Goal: Task Accomplishment & Management: Complete application form

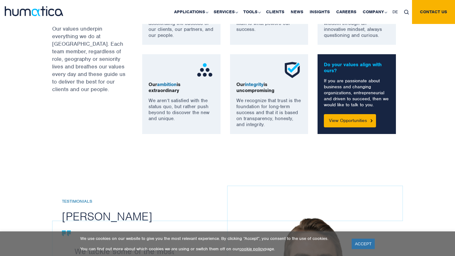
scroll to position [524, 0]
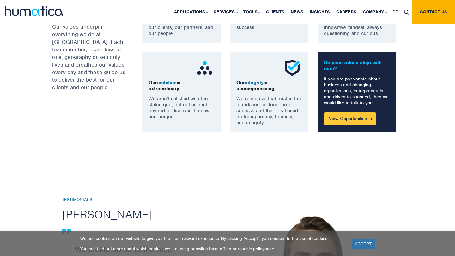
click at [337, 121] on link "View Opportunities" at bounding box center [350, 118] width 52 height 13
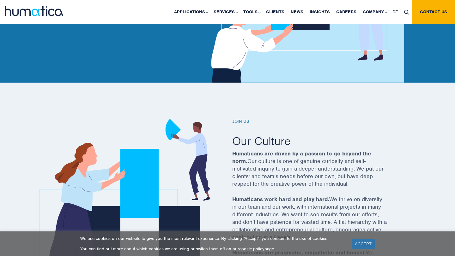
scroll to position [120, 0]
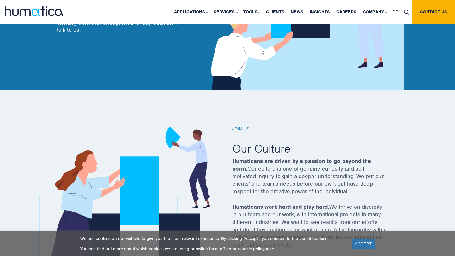
click at [241, 129] on h6 "Join us" at bounding box center [317, 129] width 171 height 5
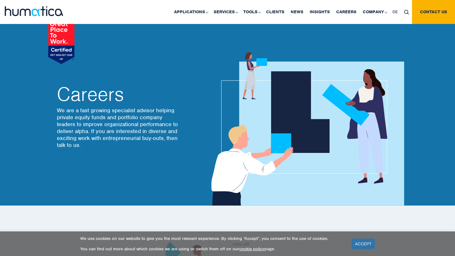
scroll to position [0, 0]
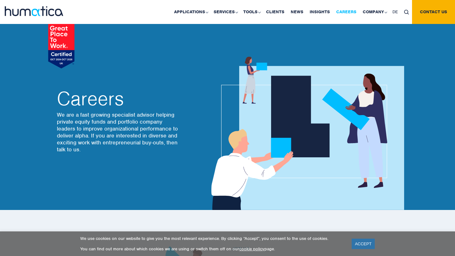
click at [351, 11] on link "Careers" at bounding box center [346, 12] width 27 height 24
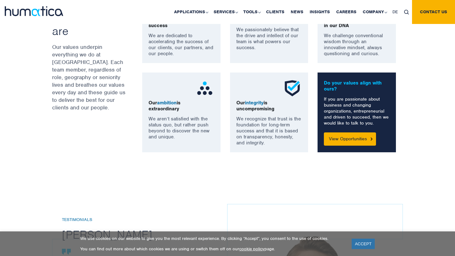
scroll to position [520, 0]
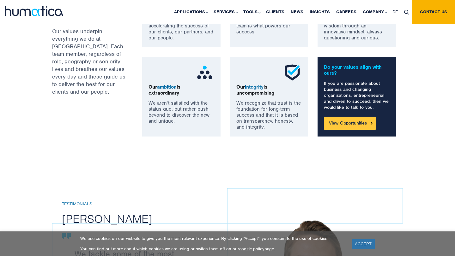
click at [342, 129] on link "View Opportunities" at bounding box center [350, 123] width 52 height 13
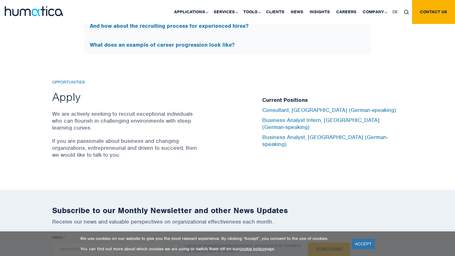
scroll to position [2051, 0]
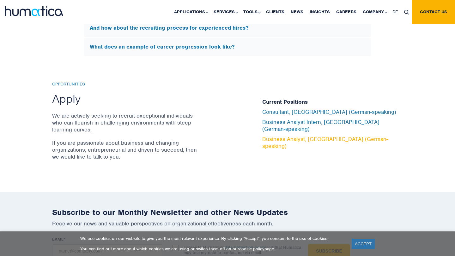
click at [321, 137] on link "Business Analyst, [GEOGRAPHIC_DATA] (German-speaking)" at bounding box center [325, 143] width 126 height 14
